Goal: Complete application form

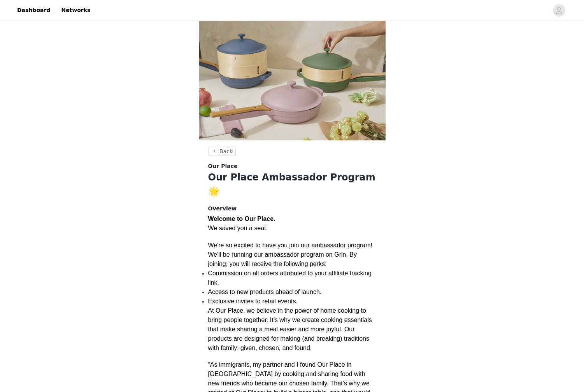
scroll to position [13, 0]
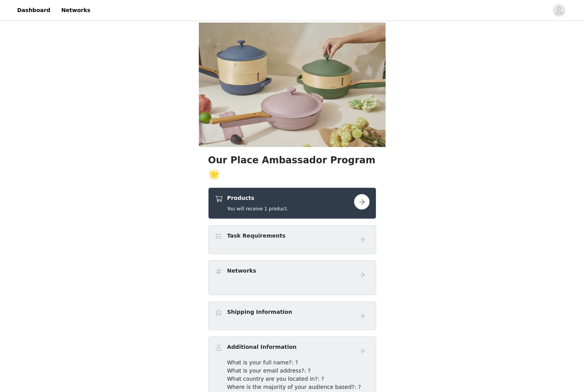
click at [359, 194] on button "button" at bounding box center [362, 202] width 16 height 16
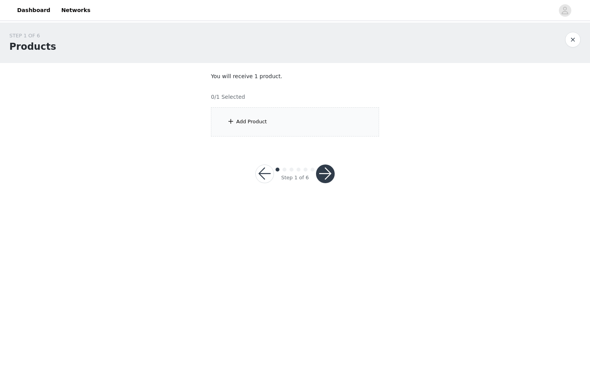
click at [242, 118] on div "Add Product" at bounding box center [251, 122] width 31 height 8
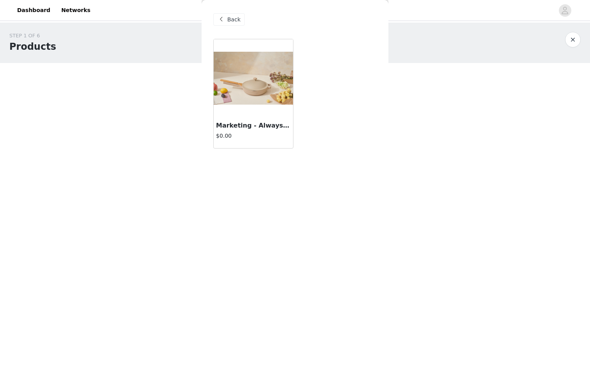
click at [254, 79] on img at bounding box center [253, 78] width 79 height 53
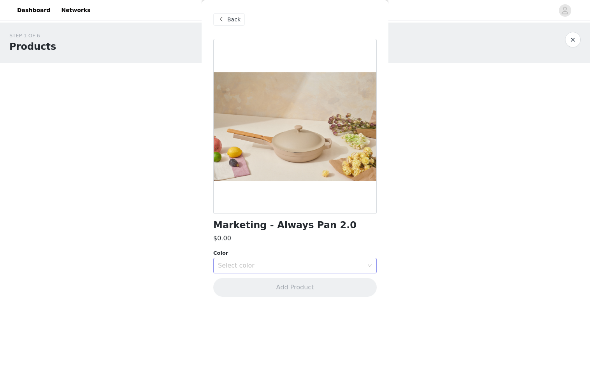
click at [371, 264] on icon "icon: down" at bounding box center [369, 265] width 5 height 5
click at [250, 282] on li "Spice" at bounding box center [294, 283] width 163 height 12
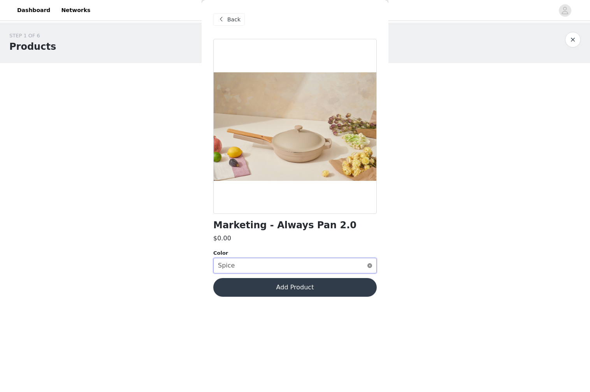
click at [369, 263] on icon "icon: close-circle" at bounding box center [369, 265] width 5 height 5
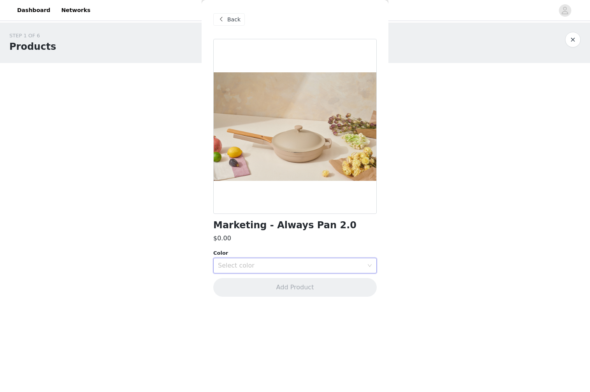
click at [261, 265] on div "Select color" at bounding box center [290, 266] width 145 height 8
click at [425, 299] on body "Dashboard Networks STEP 1 OF 6 Products You will receive 1 product. 0/1 Selecte…" at bounding box center [295, 196] width 590 height 392
click at [360, 263] on div "Select color" at bounding box center [290, 266] width 145 height 8
click at [228, 322] on li "Steam" at bounding box center [294, 320] width 163 height 12
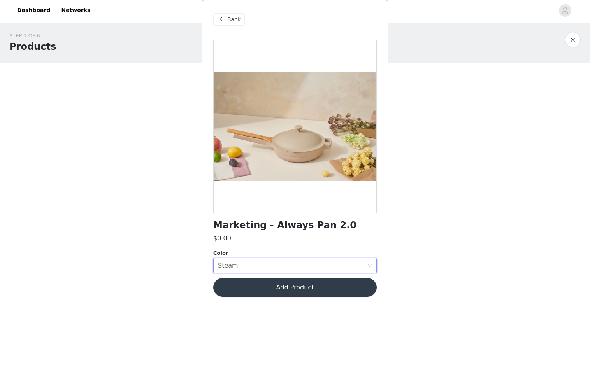
click at [436, 236] on body "Dashboard Networks STEP 1 OF 6 Products You will receive 1 product. 0/1 Selecte…" at bounding box center [295, 196] width 590 height 392
click at [295, 291] on button "Add Product" at bounding box center [294, 287] width 163 height 19
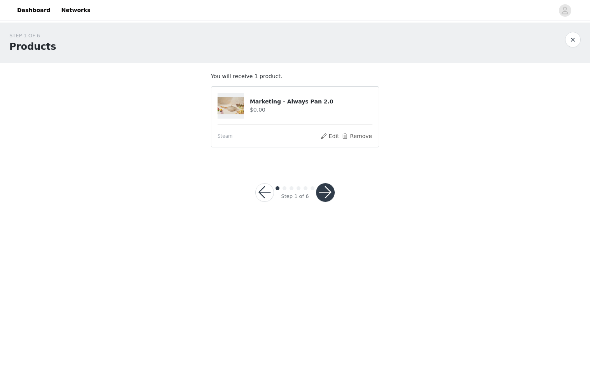
click at [330, 193] on button "button" at bounding box center [325, 192] width 19 height 19
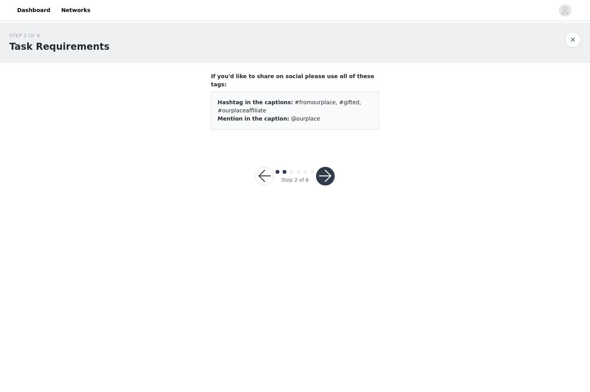
click at [322, 168] on button "button" at bounding box center [325, 176] width 19 height 19
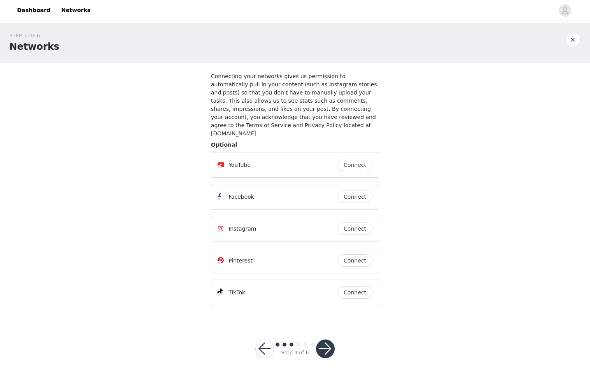
click at [358, 224] on button "Connect" at bounding box center [354, 228] width 35 height 12
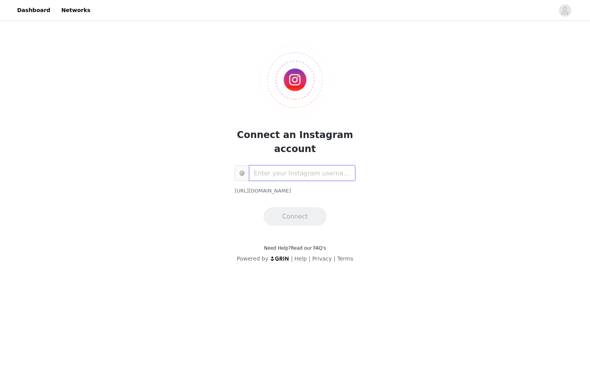
click at [277, 175] on input "text" at bounding box center [302, 173] width 106 height 16
type input "thestayathome.bossmum"
click at [283, 217] on button "Connect" at bounding box center [294, 216] width 63 height 19
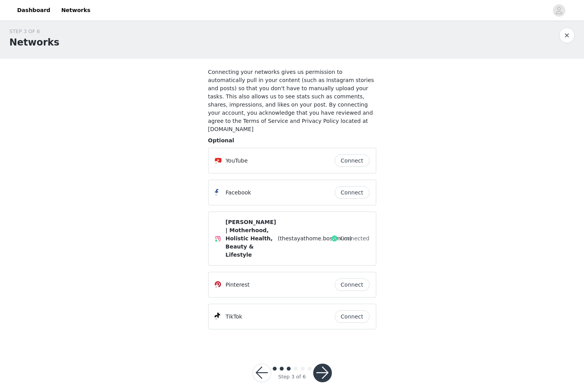
scroll to position [5, 0]
click at [330, 365] on button "button" at bounding box center [322, 372] width 19 height 19
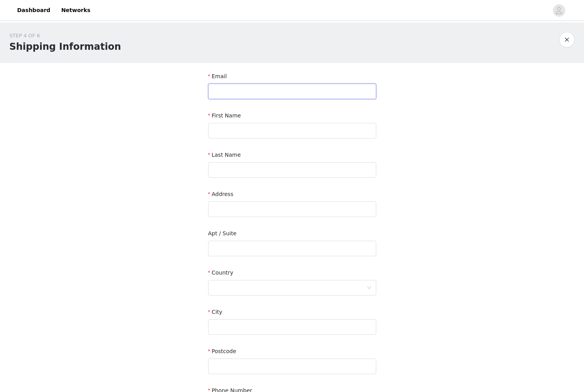
click at [250, 90] on input "text" at bounding box center [292, 92] width 168 height 16
type input "thestayathome.bossmum"
type input "Melissa"
type input "Termeer"
type input "199 Mt. Aberdeen Close SE"
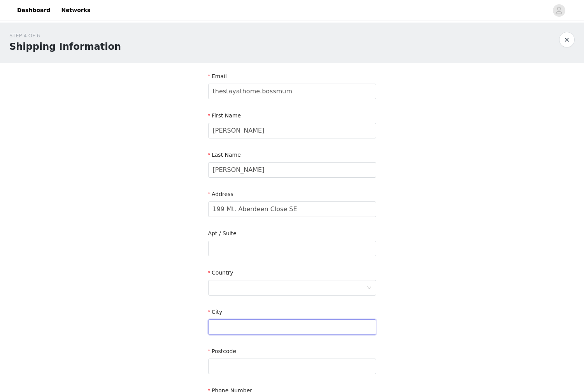
type input "Calgary"
type input "T2Z 3N2"
type input "4039904442"
click at [235, 211] on input "199 Mt. Aberdeen Close SE" at bounding box center [292, 209] width 168 height 16
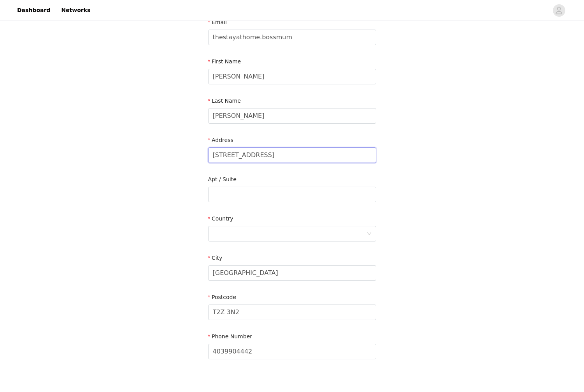
scroll to position [78, 0]
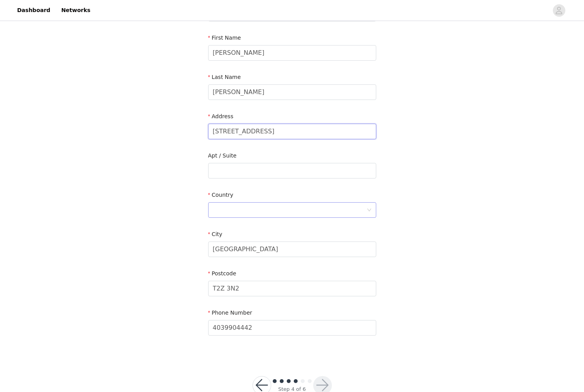
type input "[STREET_ADDRESS]"
click at [240, 211] on div at bounding box center [290, 210] width 154 height 15
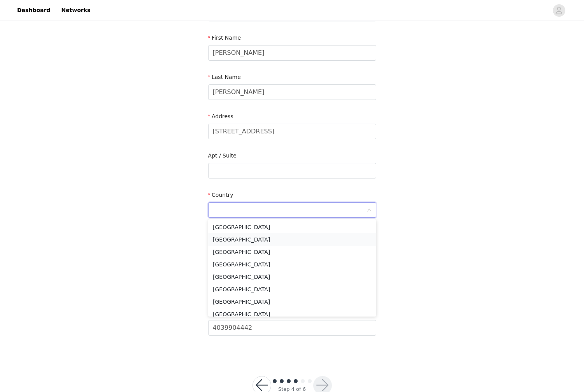
click at [246, 243] on li "[GEOGRAPHIC_DATA]" at bounding box center [292, 239] width 168 height 12
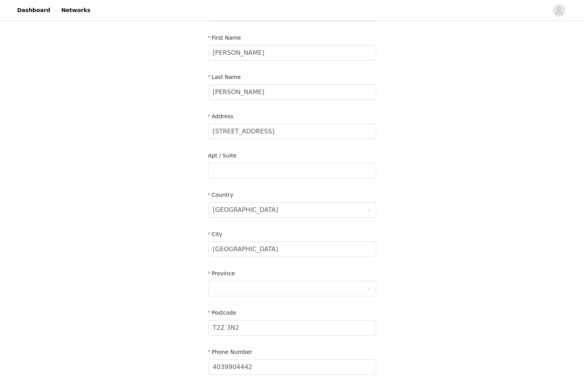
click at [180, 251] on div "STEP 4 OF 6 Shipping Information Email thestayathome.bossmum First Name Melissa…" at bounding box center [292, 171] width 584 height 452
click at [246, 284] on div at bounding box center [290, 288] width 154 height 15
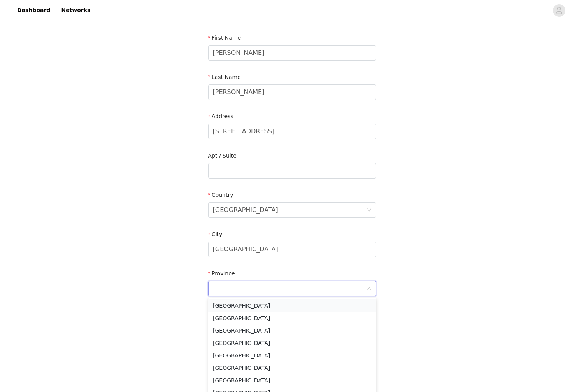
click at [235, 307] on li "Alberta" at bounding box center [292, 305] width 168 height 12
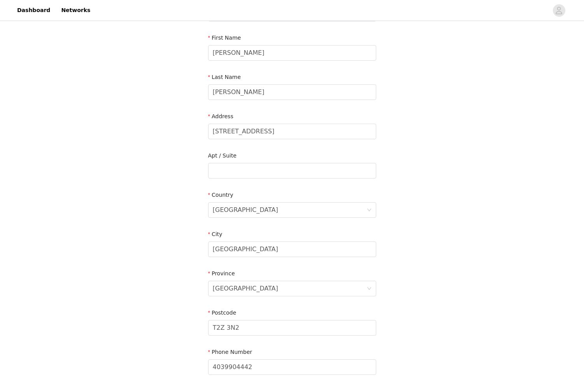
click at [158, 292] on div "STEP 4 OF 6 Shipping Information Email thestayathome.bossmum First Name Melissa…" at bounding box center [292, 171] width 584 height 452
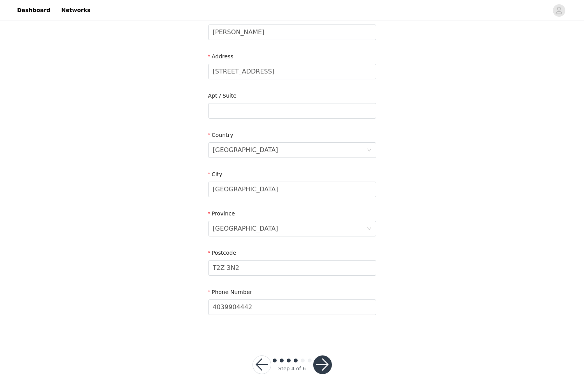
scroll to position [138, 0]
click at [324, 364] on button "button" at bounding box center [322, 364] width 19 height 19
click at [320, 365] on button "button" at bounding box center [322, 364] width 19 height 19
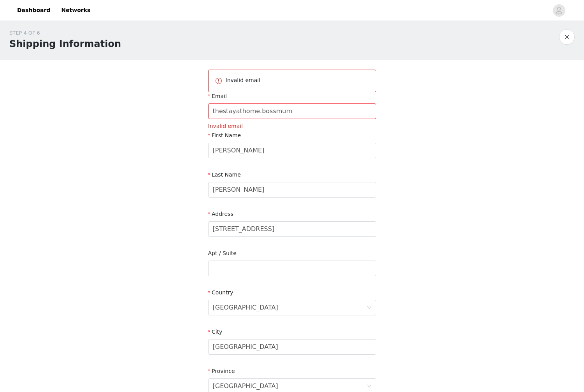
scroll to position [0, 0]
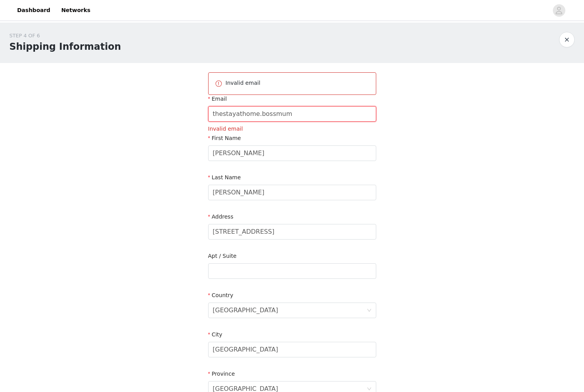
click at [293, 116] on input "thestayathome.bossmum" at bounding box center [292, 114] width 168 height 16
type input "thestayathome.bossmum@outlook.com"
click at [414, 172] on div "STEP 4 OF 6 Shipping Information Invalid email Email thestayathome.bossmum@outl…" at bounding box center [292, 260] width 584 height 474
click at [297, 119] on input "thestayathome.bossmum@outlook.com" at bounding box center [292, 114] width 168 height 16
click at [298, 115] on input "thestayathome.bossmum@outlook.com" at bounding box center [292, 114] width 168 height 16
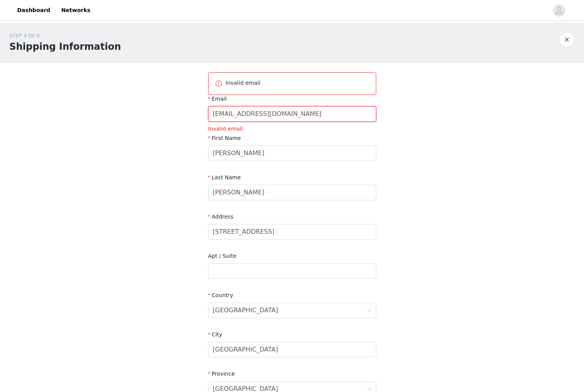
drag, startPoint x: 331, startPoint y: 114, endPoint x: 185, endPoint y: 106, distance: 146.5
click at [185, 106] on div "STEP 4 OF 6 Shipping Information Invalid email Email thestayathome.bossmum@outl…" at bounding box center [292, 260] width 584 height 474
type input "thestayathome.bossmum@outlook.com"
click at [385, 147] on section "Invalid email Email thestayathome.bossmum@outlook.com Invalid email First Name …" at bounding box center [292, 280] width 187 height 434
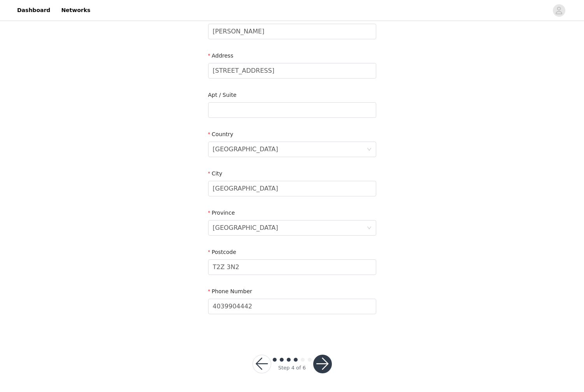
click at [327, 363] on button "button" at bounding box center [322, 364] width 19 height 19
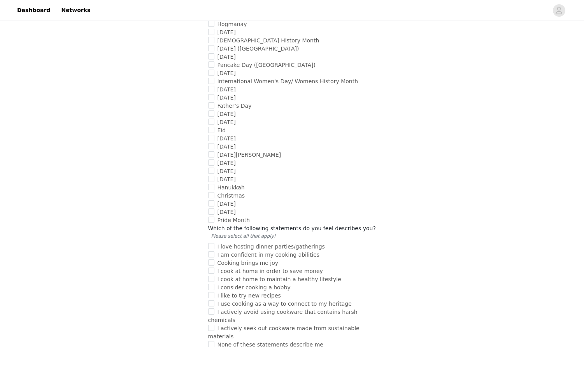
scroll to position [622, 0]
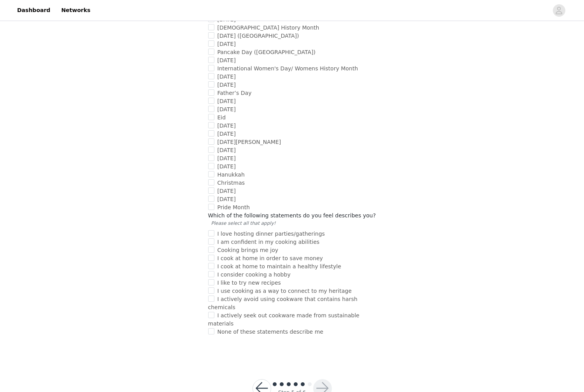
click at [262, 379] on button "button" at bounding box center [261, 388] width 19 height 19
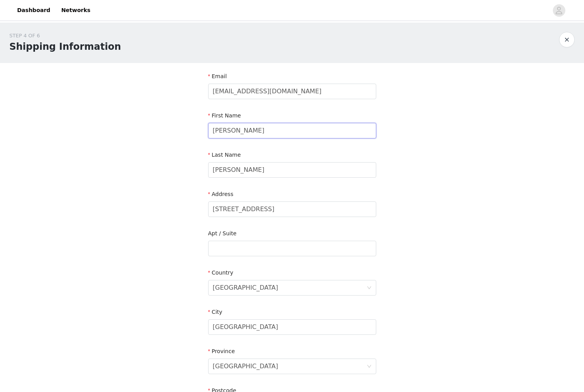
click at [239, 130] on input "Melissa" at bounding box center [292, 131] width 168 height 16
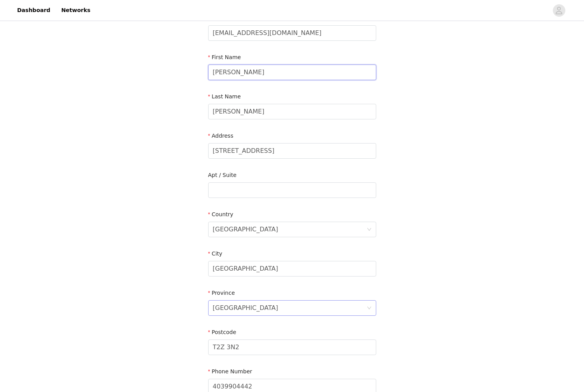
scroll to position [138, 0]
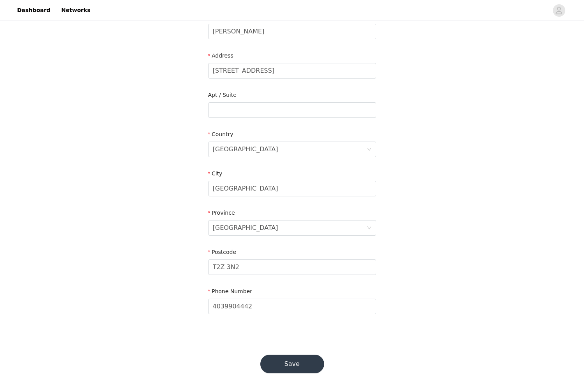
type input "Mel"
click at [297, 366] on button "Save" at bounding box center [292, 364] width 64 height 19
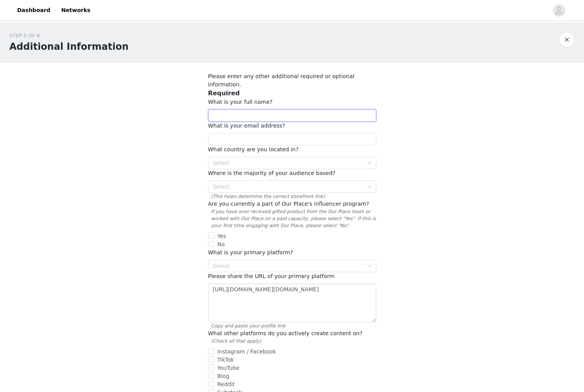
click at [242, 109] on input "text" at bounding box center [292, 115] width 168 height 12
type input "Melissa Termeer"
type input "thestayathome.bossmum@outlook.com"
click at [275, 159] on div "Select" at bounding box center [288, 163] width 150 height 8
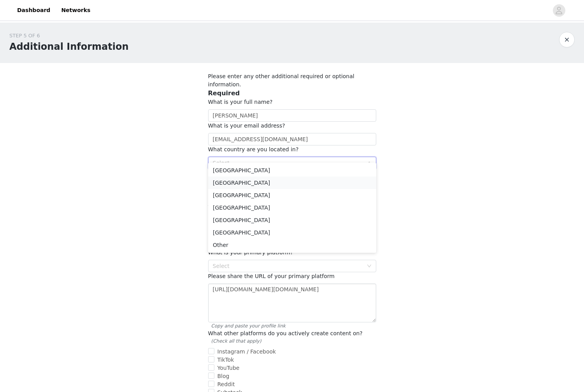
click at [236, 179] on li "[GEOGRAPHIC_DATA]" at bounding box center [292, 183] width 168 height 12
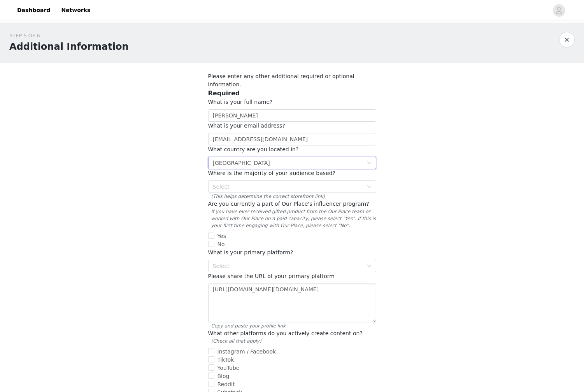
click at [250, 183] on div "Select" at bounding box center [288, 187] width 150 height 8
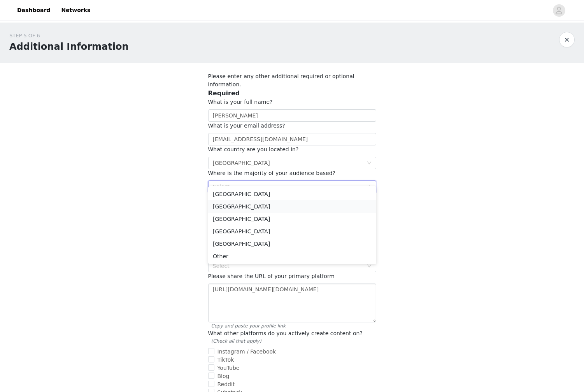
click at [235, 208] on li "[GEOGRAPHIC_DATA]" at bounding box center [292, 206] width 168 height 12
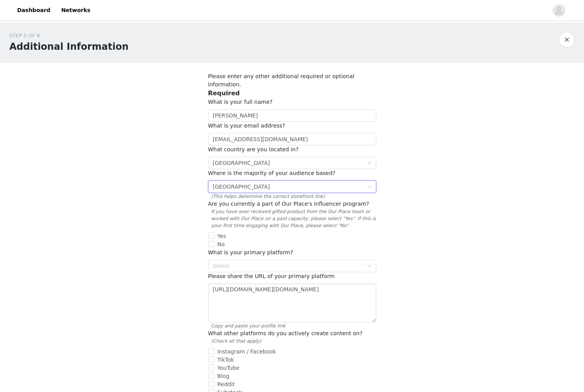
click at [215, 241] on span "No" at bounding box center [221, 244] width 14 height 6
click at [214, 241] on input "No" at bounding box center [211, 244] width 6 height 6
checkbox input "true"
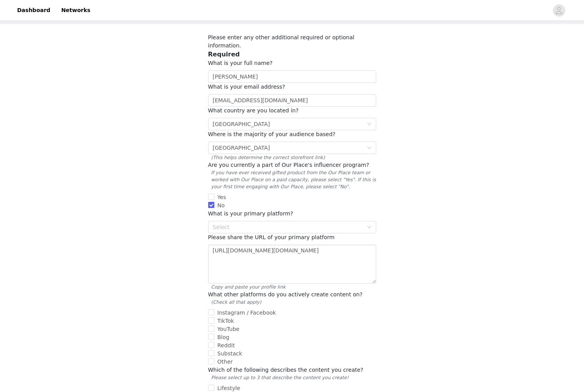
scroll to position [78, 0]
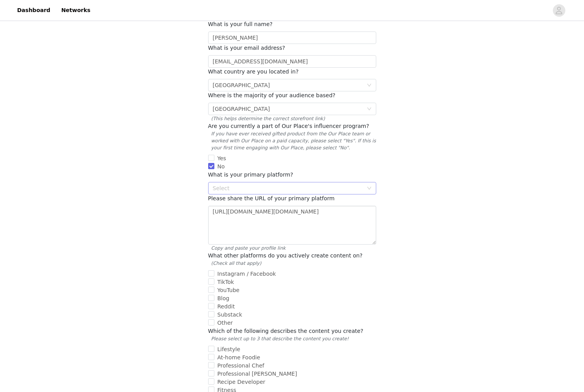
click at [310, 184] on div "Select" at bounding box center [288, 188] width 150 height 8
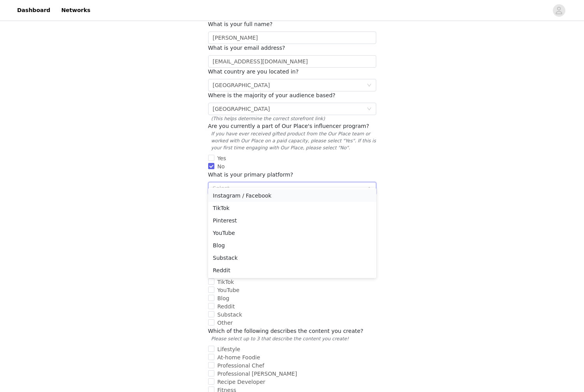
click at [231, 196] on li "Instagram / Facebook" at bounding box center [292, 195] width 168 height 12
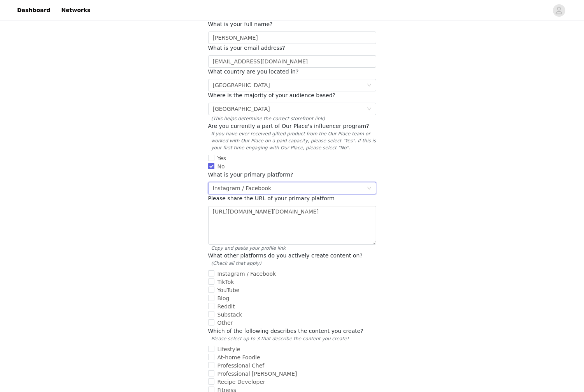
click at [247, 208] on textarea "https://www.instagram.com/thestayathome.bossmum/" at bounding box center [292, 225] width 168 height 39
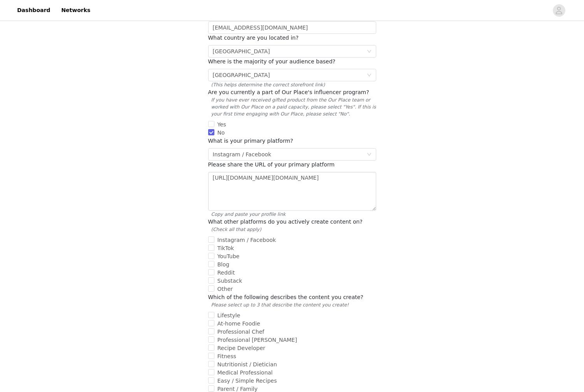
scroll to position [156, 0]
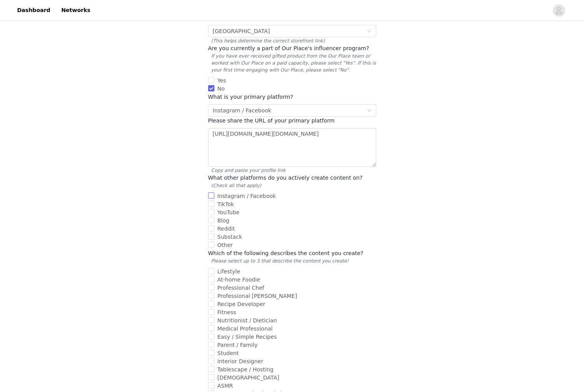
click at [210, 193] on input "Instagram / Facebook" at bounding box center [211, 196] width 6 height 6
checkbox input "true"
click at [212, 242] on input "Other" at bounding box center [211, 245] width 6 height 6
checkbox input "true"
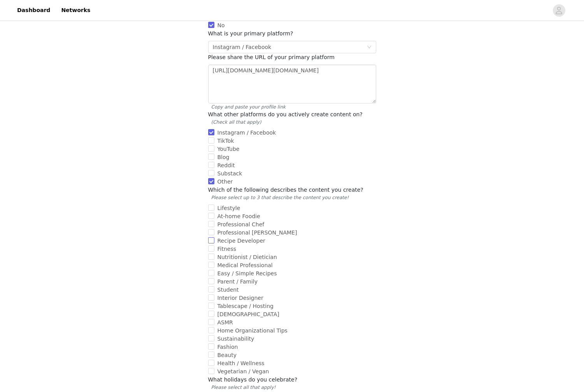
scroll to position [233, 0]
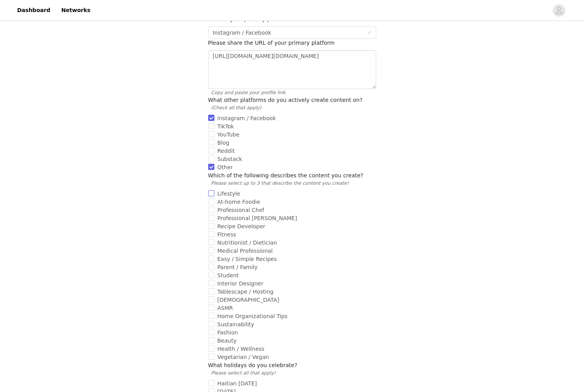
click at [209, 190] on label "Lifestyle" at bounding box center [290, 194] width 165 height 8
click at [209, 190] on input "Lifestyle" at bounding box center [211, 193] width 6 height 6
click at [213, 190] on input "Lifestyle" at bounding box center [211, 193] width 6 height 6
click at [212, 190] on input "Lifestyle" at bounding box center [211, 193] width 6 height 6
checkbox input "true"
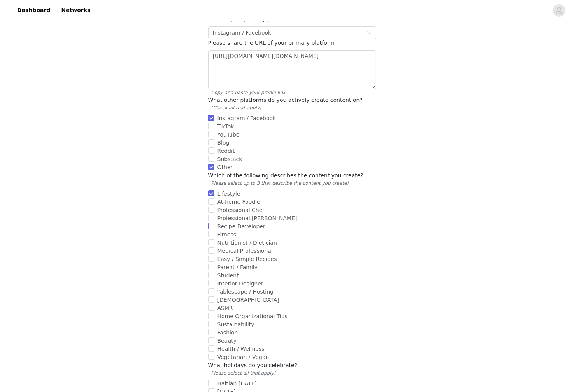
click at [212, 223] on input "Recipe Developer" at bounding box center [211, 226] width 6 height 6
checkbox input "true"
click at [212, 198] on input "At-home Foodie" at bounding box center [211, 201] width 6 height 6
checkbox input "true"
click at [211, 223] on input "Recipe Developer" at bounding box center [211, 226] width 6 height 6
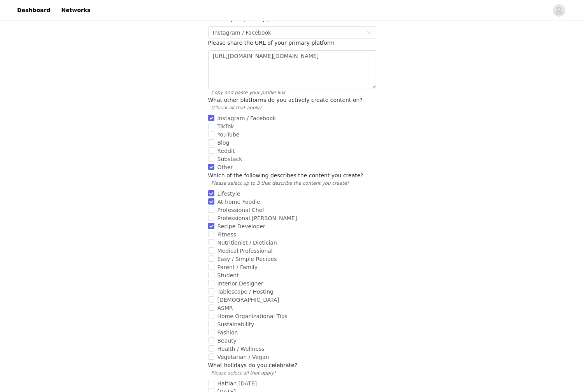
checkbox input "false"
click at [209, 264] on input "Parent / Family" at bounding box center [211, 267] width 6 height 6
checkbox input "true"
click at [210, 256] on input "Easy / Simple Recipes" at bounding box center [211, 259] width 6 height 6
checkbox input "true"
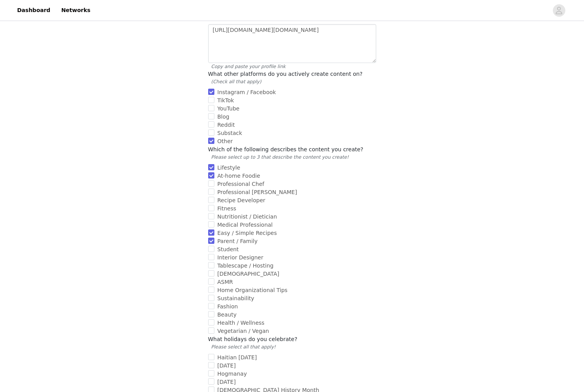
scroll to position [272, 0]
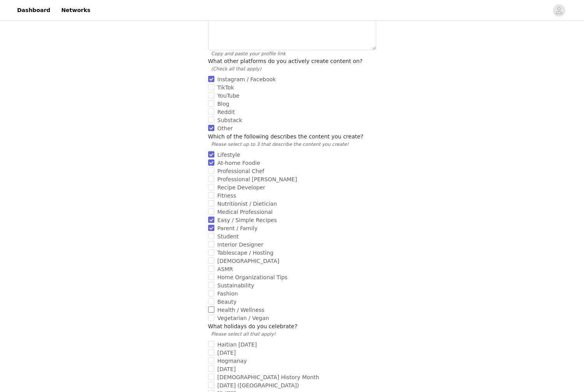
click at [213, 306] on input "Health / Wellness" at bounding box center [211, 309] width 6 height 6
checkbox input "true"
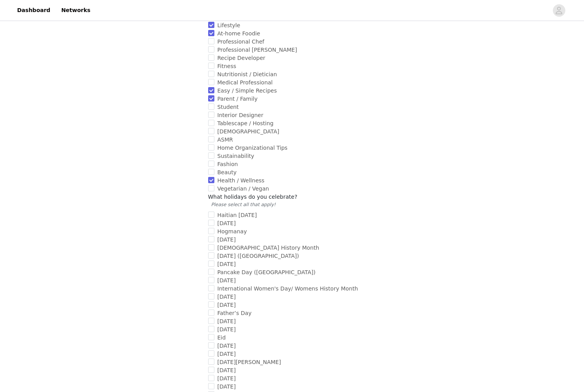
scroll to position [428, 0]
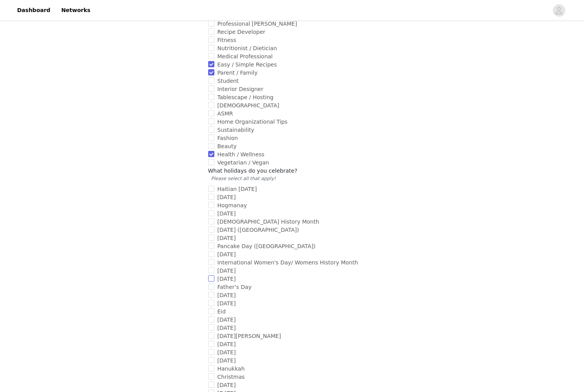
click at [210, 275] on input "Mother's Day" at bounding box center [211, 278] width 6 height 6
checkbox input "true"
click at [211, 284] on input "Father’s Day" at bounding box center [211, 287] width 6 height 6
checkbox input "true"
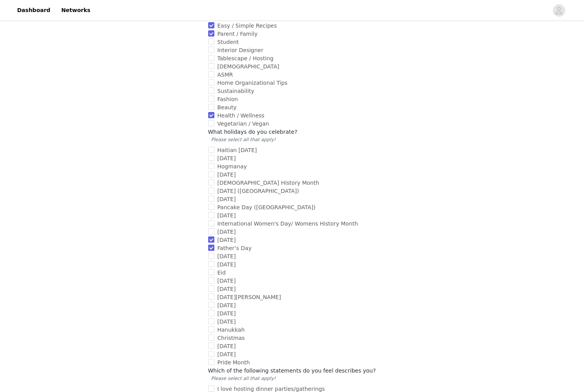
scroll to position [506, 0]
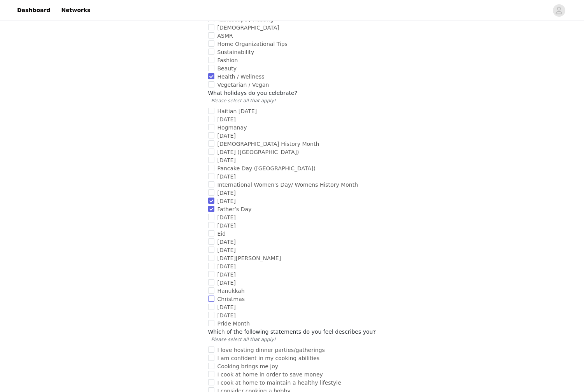
click at [212, 296] on input "Christmas" at bounding box center [211, 299] width 6 height 6
checkbox input "true"
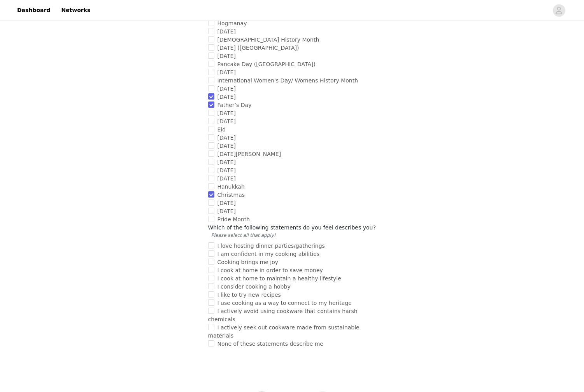
scroll to position [622, 0]
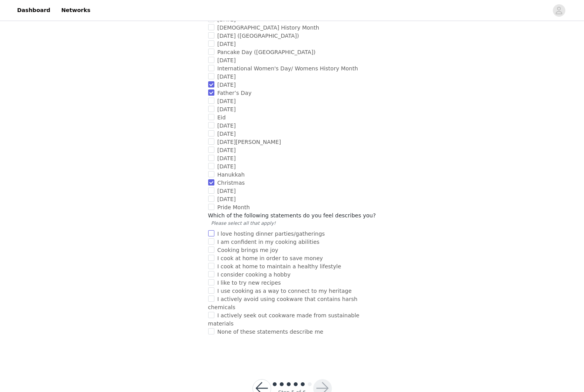
click at [212, 230] on input "I love hosting dinner parties/gatherings" at bounding box center [211, 233] width 6 height 6
checkbox input "true"
click at [214, 239] on span "I am confident in my cooking abilities" at bounding box center [268, 242] width 109 height 6
click at [214, 238] on input "I am confident in my cooking abilities" at bounding box center [211, 241] width 6 height 6
checkbox input "true"
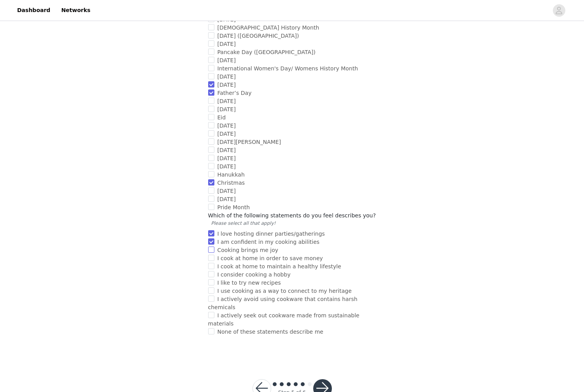
click at [213, 247] on input "Cooking brings me joy" at bounding box center [211, 250] width 6 height 6
checkbox input "true"
click at [210, 255] on input "I cook at home in order to save money" at bounding box center [211, 258] width 6 height 6
checkbox input "true"
click at [212, 263] on input "I cook at home to maintain a healthy lifestyle" at bounding box center [211, 266] width 6 height 6
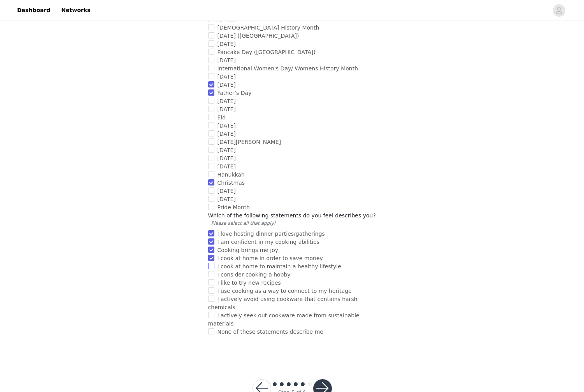
checkbox input "true"
click at [211, 271] on input "I consider cooking a hobby" at bounding box center [211, 274] width 6 height 6
checkbox input "true"
click at [215, 280] on span "I like to try new recipes" at bounding box center [249, 283] width 70 height 6
click at [214, 279] on input "I like to try new recipes" at bounding box center [211, 282] width 6 height 6
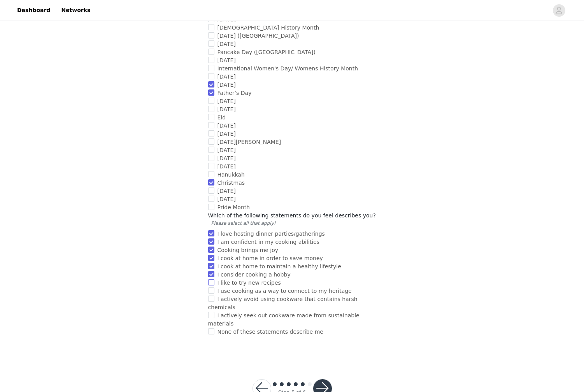
checkbox input "true"
click at [210, 287] on input "I use cooking as a way to connect to my heritage" at bounding box center [211, 290] width 6 height 6
checkbox input "true"
click at [213, 296] on input "I actively avoid using cookware that contains harsh chemicals" at bounding box center [211, 299] width 6 height 6
checkbox input "true"
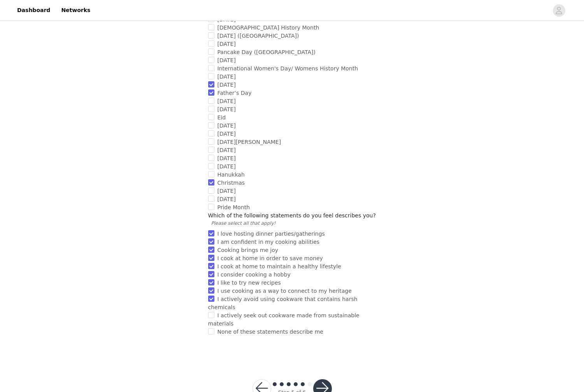
click at [319, 379] on button "button" at bounding box center [322, 388] width 19 height 19
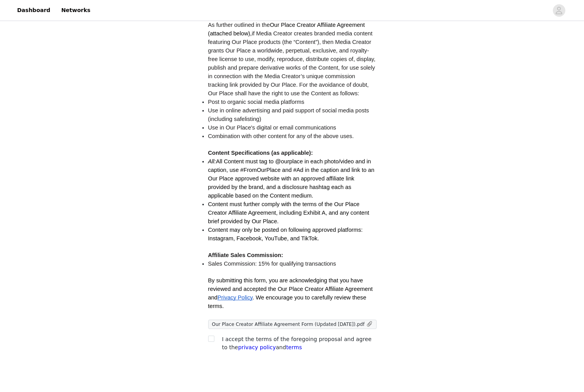
scroll to position [115, 0]
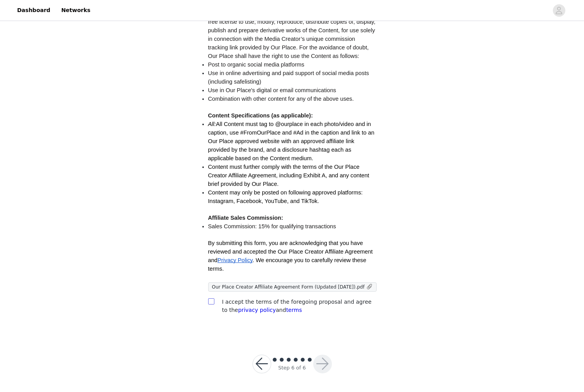
click at [211, 301] on input "checkbox" at bounding box center [210, 300] width 5 height 5
checkbox input "true"
click at [322, 364] on button "button" at bounding box center [322, 364] width 19 height 19
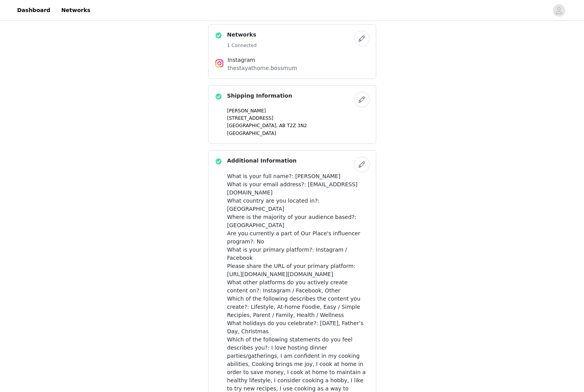
scroll to position [272, 0]
click at [364, 156] on button "button" at bounding box center [362, 164] width 16 height 16
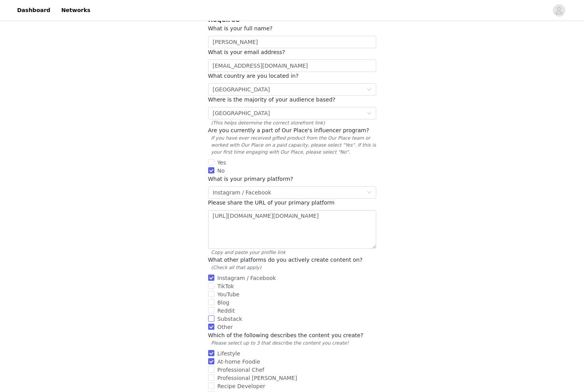
scroll to position [78, 0]
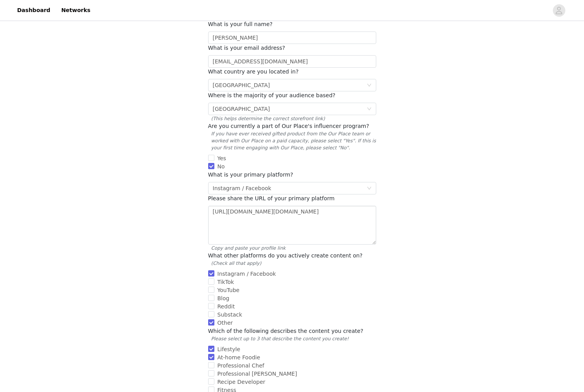
click at [211, 319] on input "Other" at bounding box center [211, 322] width 6 height 6
checkbox input "false"
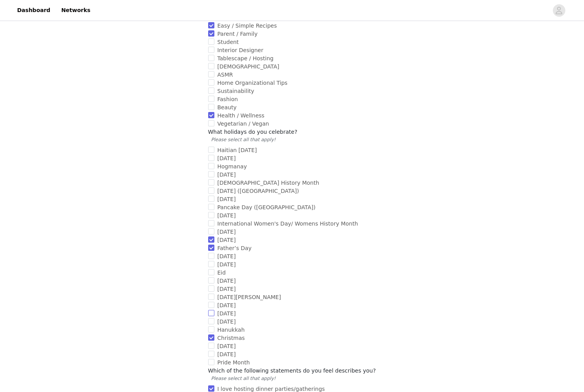
scroll to position [622, 0]
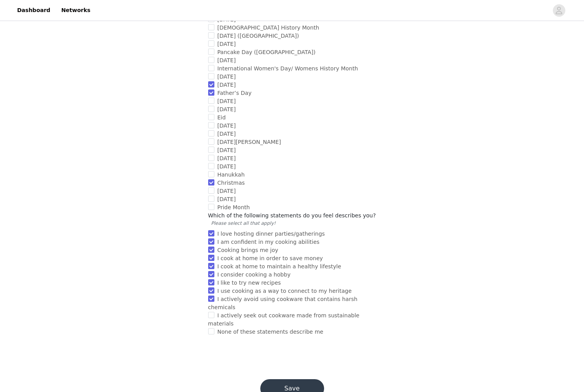
click at [293, 379] on button "Save" at bounding box center [292, 388] width 64 height 19
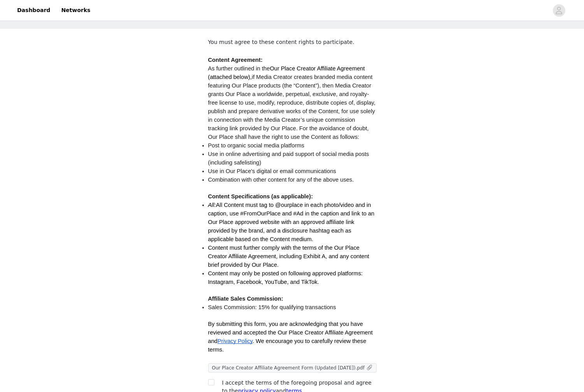
scroll to position [115, 0]
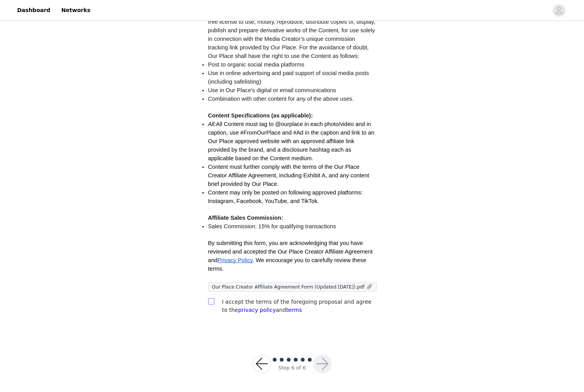
click at [212, 299] on input "checkbox" at bounding box center [210, 300] width 5 height 5
checkbox input "true"
click at [321, 362] on button "button" at bounding box center [322, 364] width 19 height 19
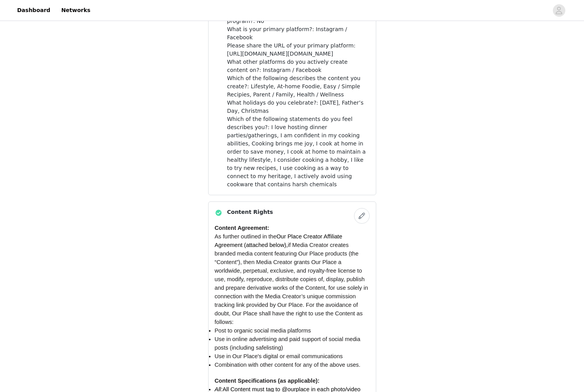
scroll to position [576, 0]
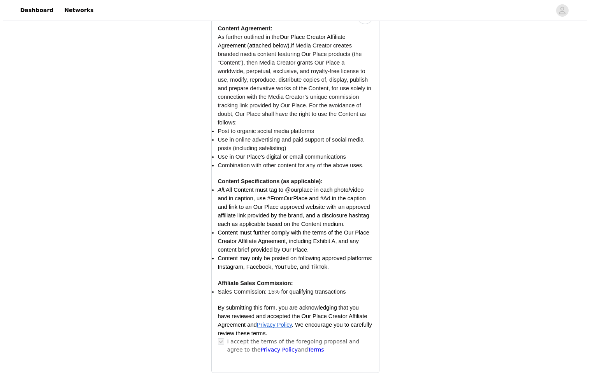
scroll to position [0, 0]
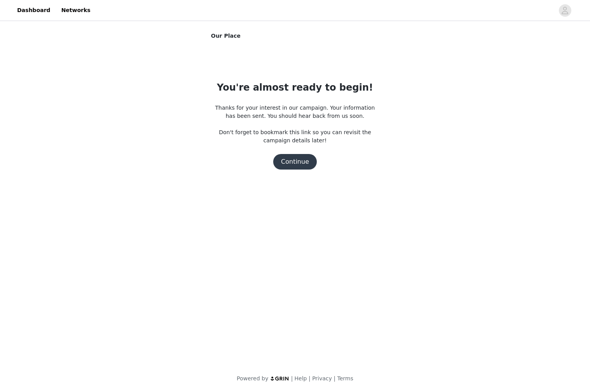
click at [296, 164] on button "Continue" at bounding box center [295, 162] width 44 height 16
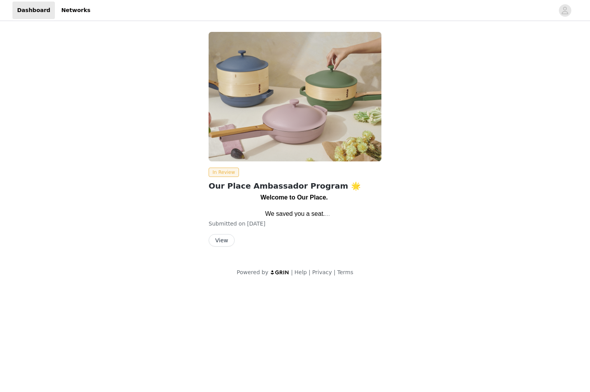
click at [226, 238] on button "View" at bounding box center [221, 240] width 26 height 12
